Goal: Task Accomplishment & Management: Manage account settings

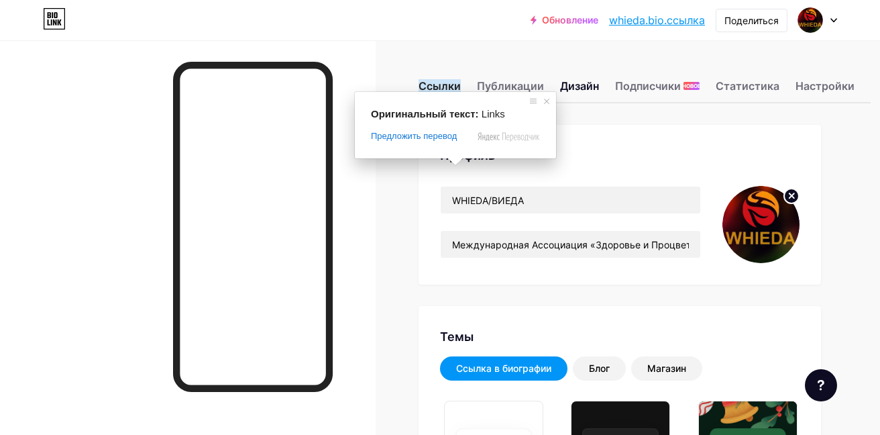
click at [433, 86] on ya-tr-span "Ссылки" at bounding box center [440, 85] width 42 height 13
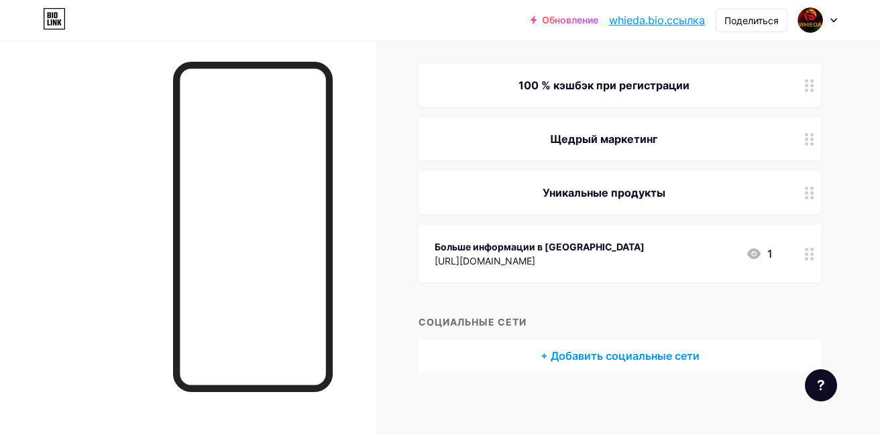
scroll to position [154, 0]
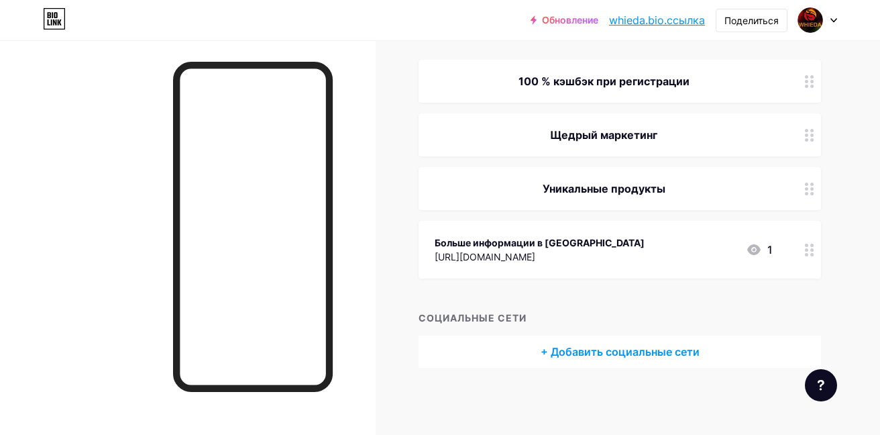
drag, startPoint x: 888, startPoint y: 62, endPoint x: 885, endPoint y: 225, distance: 163.8
click at [880, 225] on html "Обновление whieda.bio.ссылка... whieda.bio.ссылка Поделиться Switch accounts WH…" at bounding box center [440, 141] width 880 height 586
click at [645, 243] on div "Больше информации в [GEOGRAPHIC_DATA]" at bounding box center [540, 243] width 210 height 14
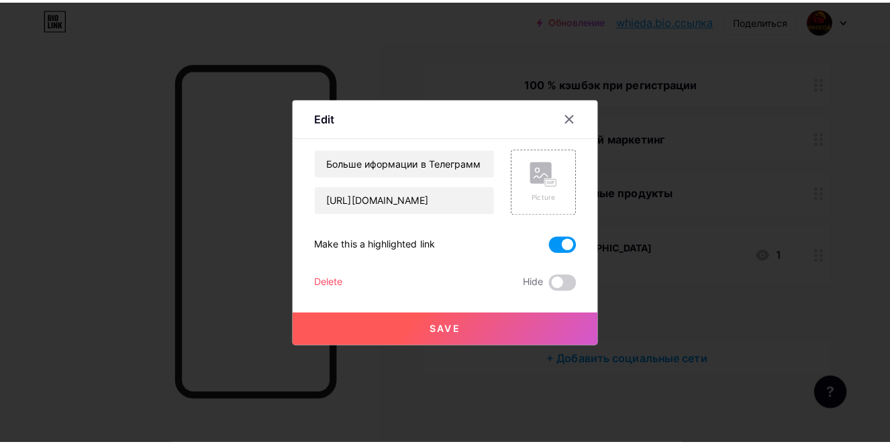
scroll to position [145, 0]
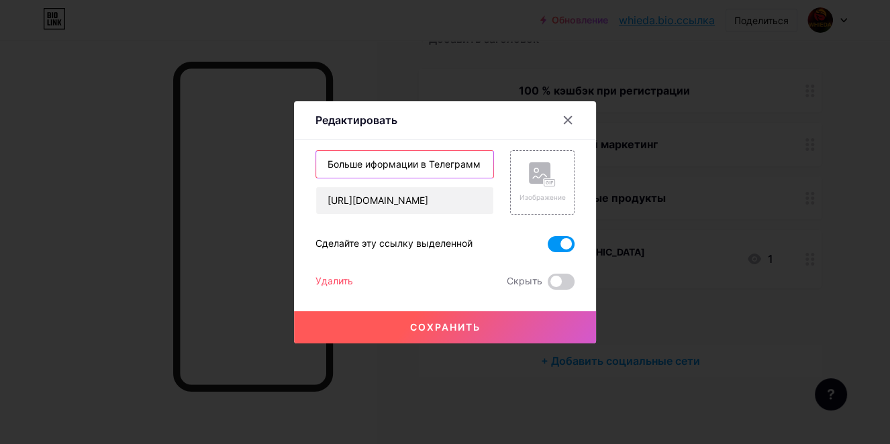
click at [434, 167] on input "Больше иформации в Телеграмм" at bounding box center [404, 164] width 177 height 27
drag, startPoint x: 483, startPoint y: 164, endPoint x: 266, endPoint y: 158, distance: 216.8
click at [266, 158] on div "Редактировать Content YouTube Play YouTube video without leaving your page. ADD…" at bounding box center [445, 222] width 890 height 444
paste input "WHIEDA - помощь в регистрации"
type input "WHIEDA - помощь в регистрации"
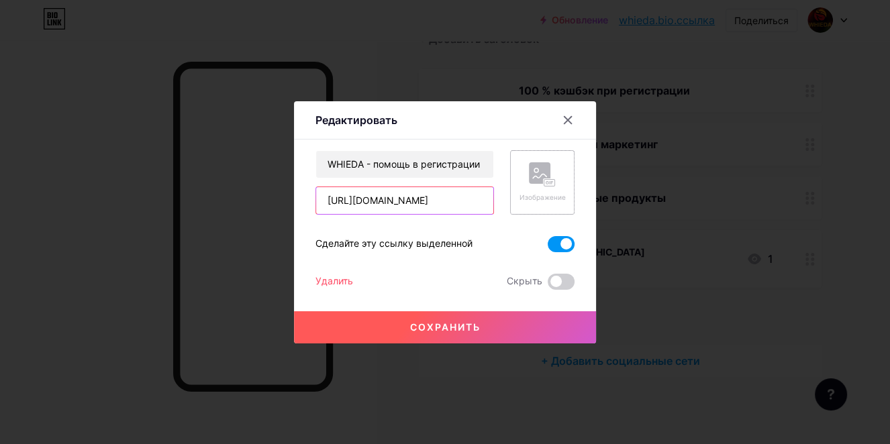
scroll to position [0, 107]
drag, startPoint x: 321, startPoint y: 200, endPoint x: 605, endPoint y: 205, distance: 283.9
click at [608, 205] on div "Редактировать Content YouTube Play YouTube video without leaving your page. ADD…" at bounding box center [445, 222] width 890 height 444
paste input "[DOMAIN_NAME][URL]"
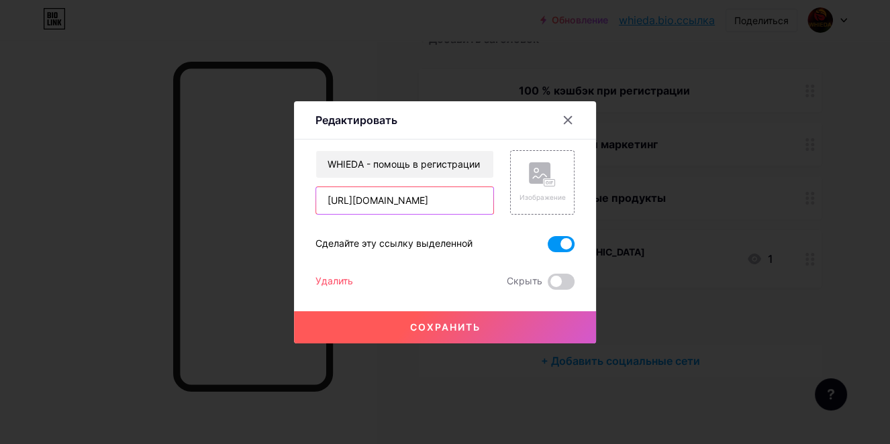
type input "[URL][DOMAIN_NAME]"
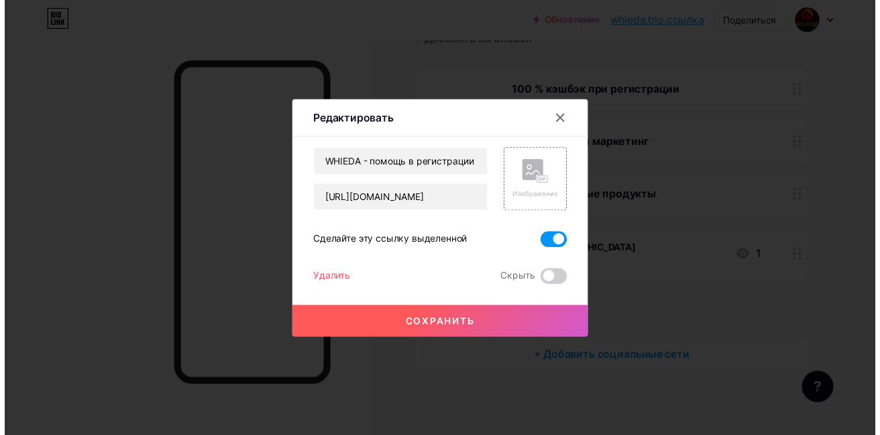
scroll to position [0, 0]
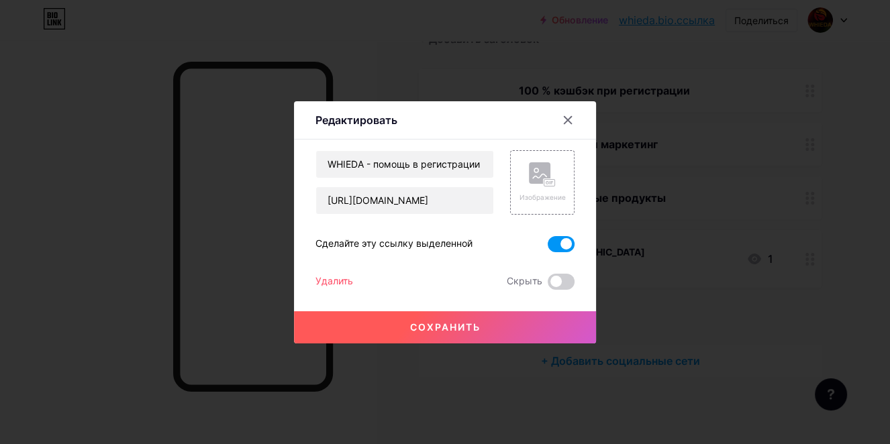
click at [486, 332] on button "Сохранить" at bounding box center [445, 327] width 302 height 32
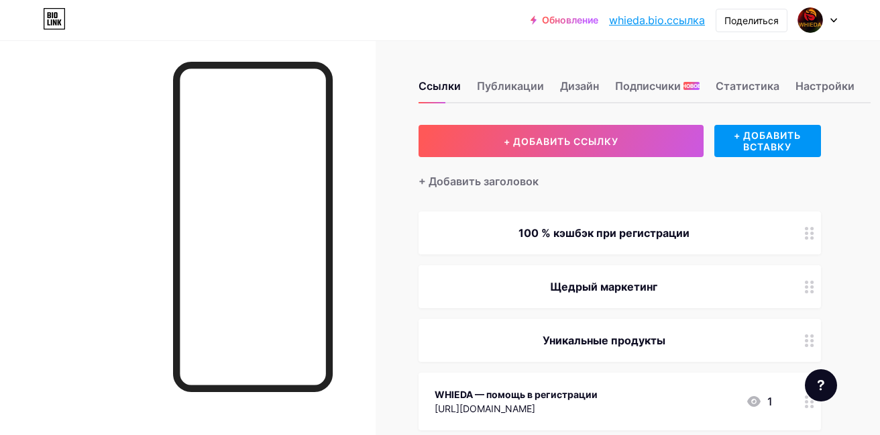
click at [479, 414] on ya-tr-span "https://give-rublik.nethouse.ru/#отзыв" at bounding box center [485, 408] width 101 height 11
